Goal: Task Accomplishment & Management: Use online tool/utility

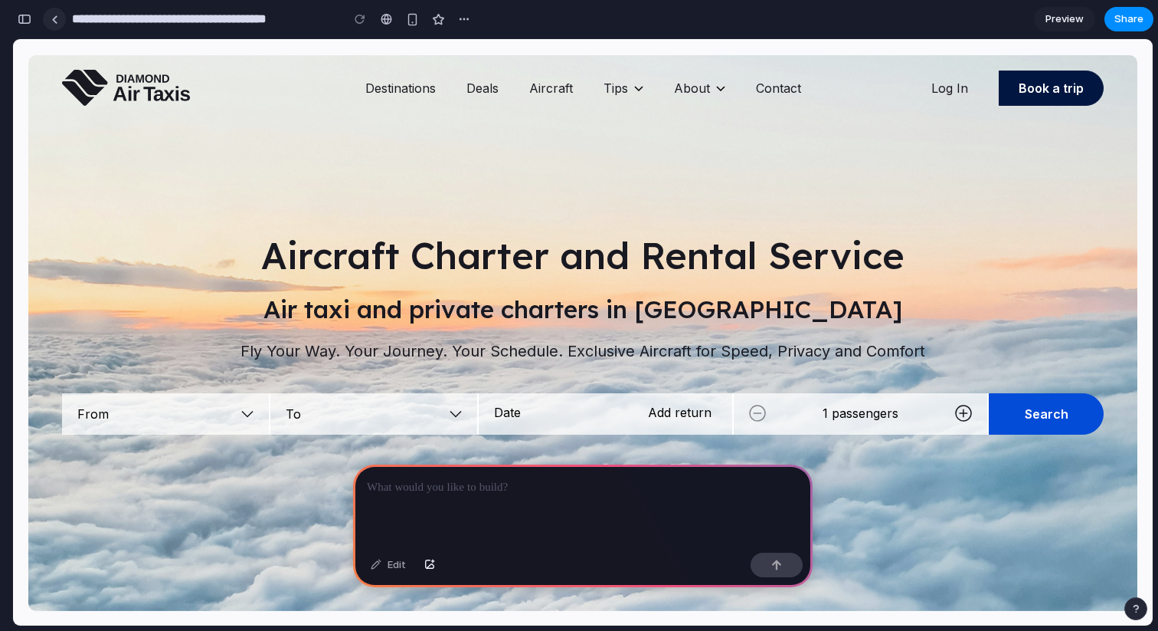
click at [62, 23] on link at bounding box center [54, 19] width 23 height 23
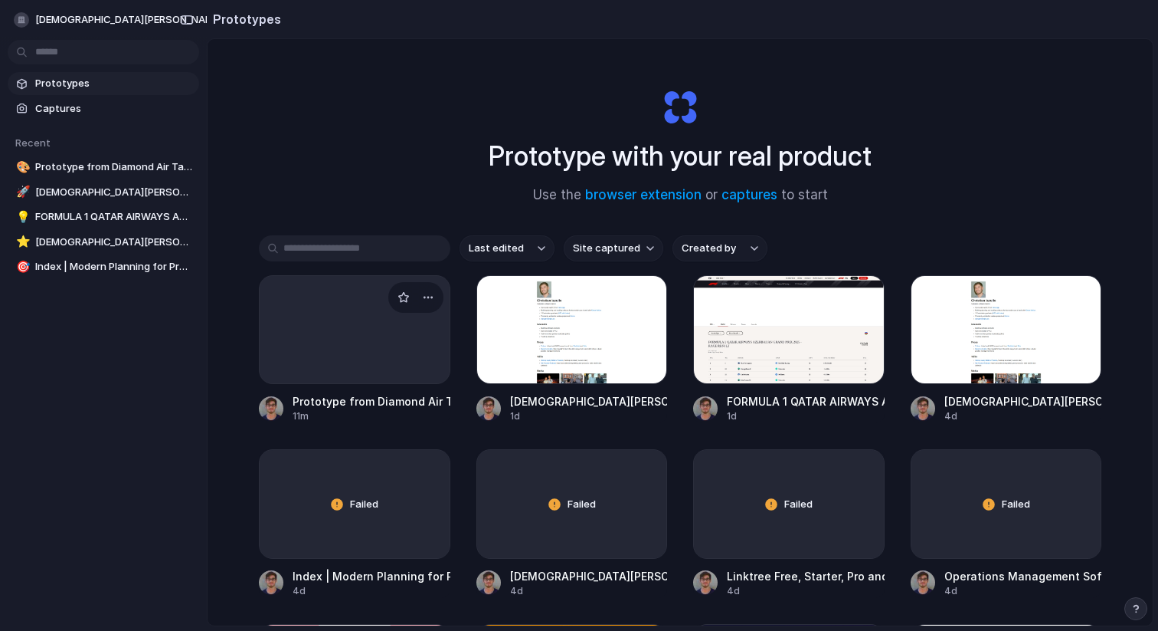
click at [376, 343] on div at bounding box center [355, 329] width 192 height 109
